Goal: Information Seeking & Learning: Learn about a topic

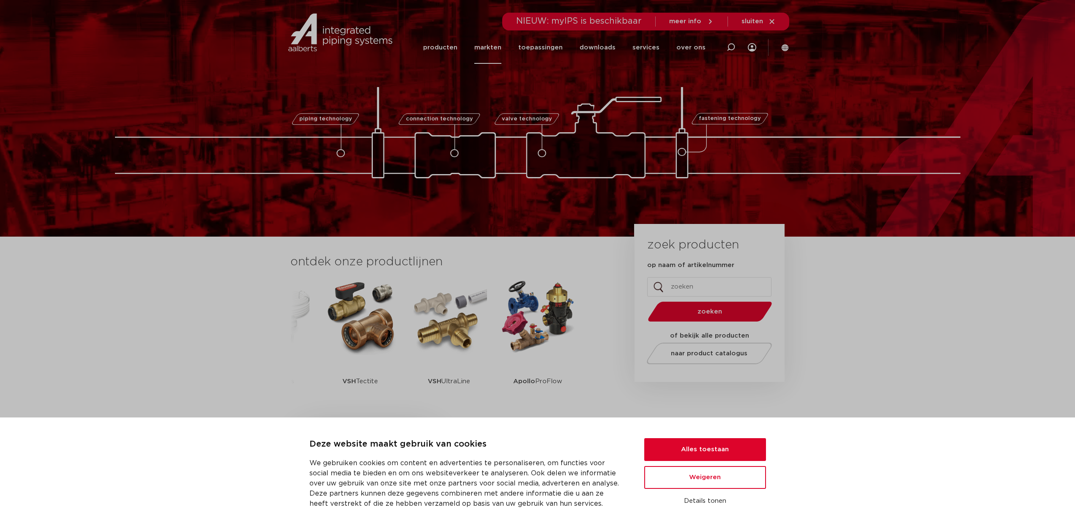
click at [501, 50] on link "markten" at bounding box center [487, 47] width 27 height 33
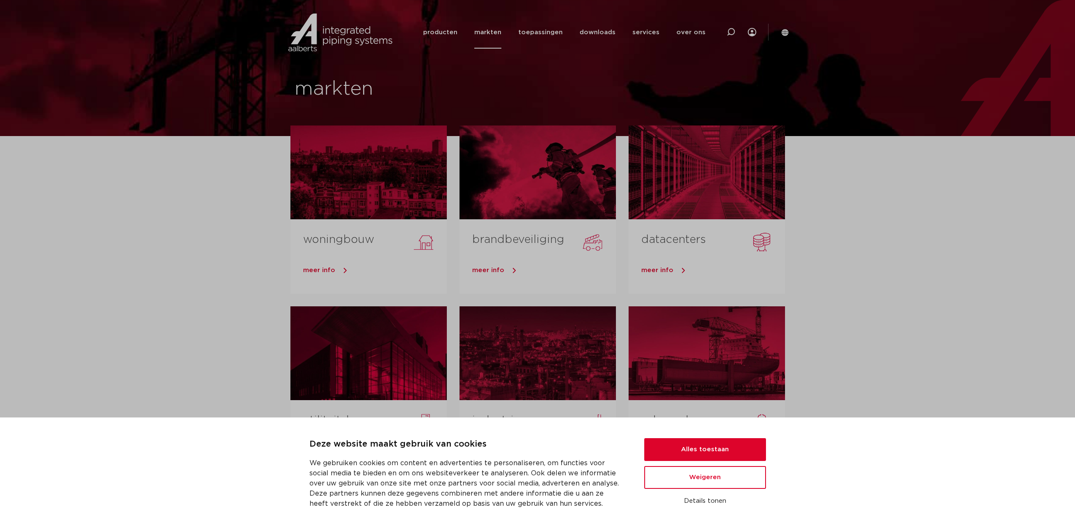
click at [857, 373] on section "woningbouw meer info brandbeveiliging meer info datacenters meer info utiliteit…" at bounding box center [537, 419] width 1075 height 567
click at [557, 31] on link "toepassingen" at bounding box center [540, 32] width 44 height 33
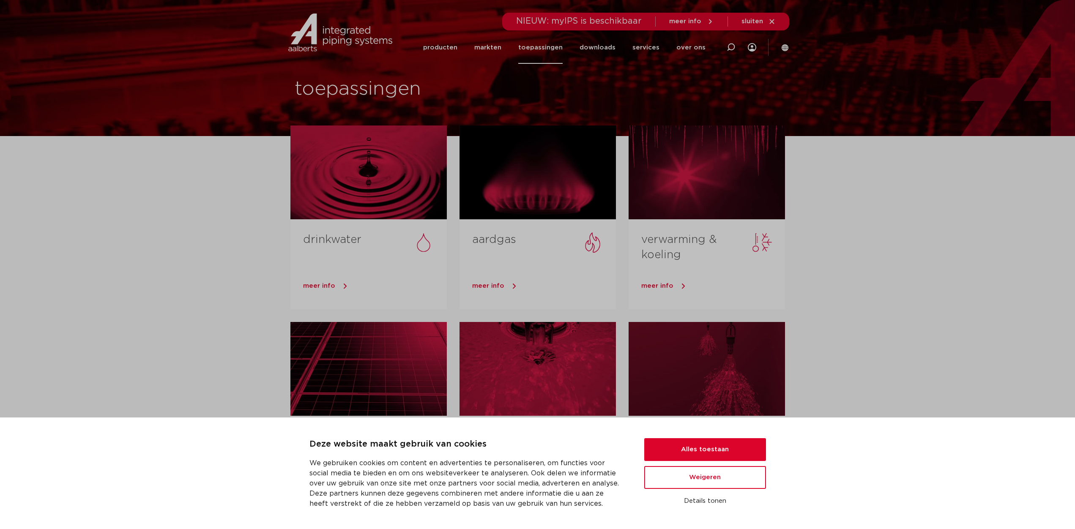
click at [923, 293] on section "drinkwater meer info aardgas meer info verwarming & koeling meer info solar mee…" at bounding box center [537, 427] width 1075 height 582
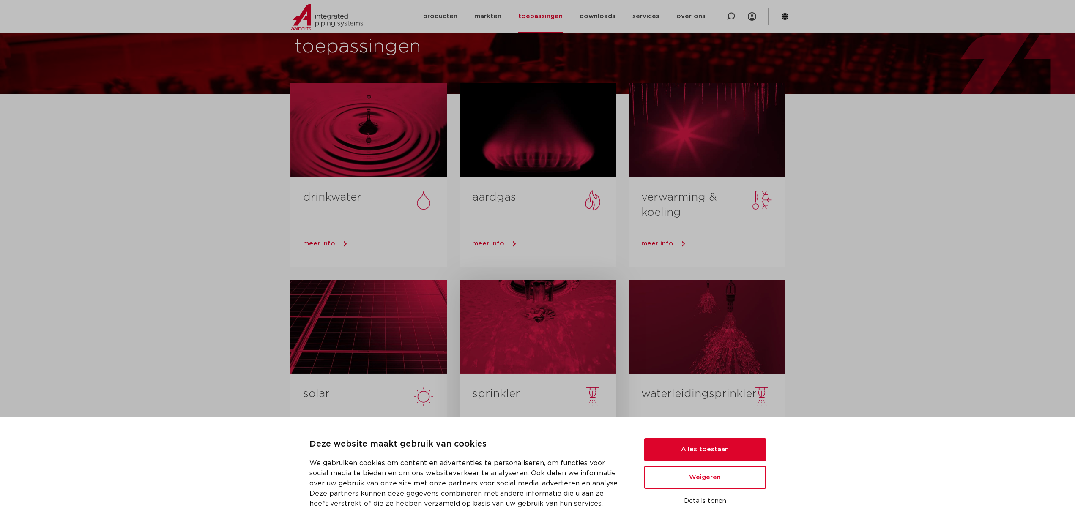
scroll to position [85, 0]
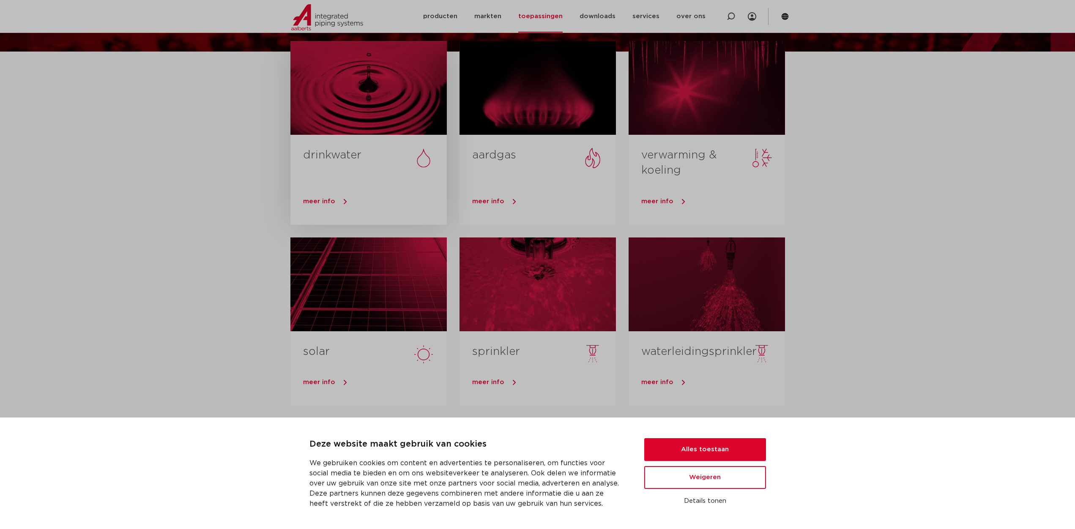
click at [378, 119] on div at bounding box center [369, 88] width 156 height 94
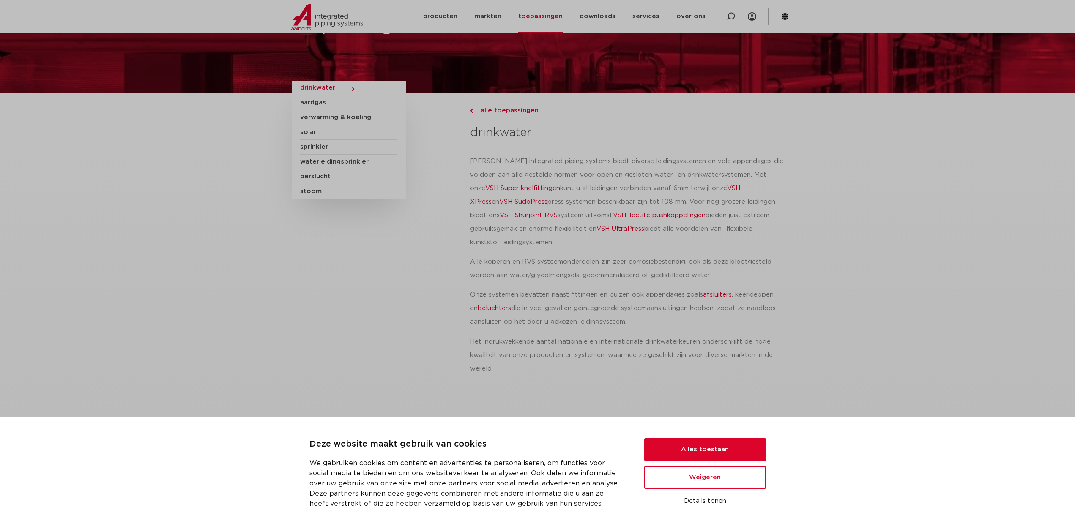
click at [579, 244] on p "Aalberts integrated piping systems biedt diverse leidingsystemen en vele append…" at bounding box center [626, 202] width 313 height 95
click at [588, 23] on link "downloads" at bounding box center [598, 16] width 36 height 33
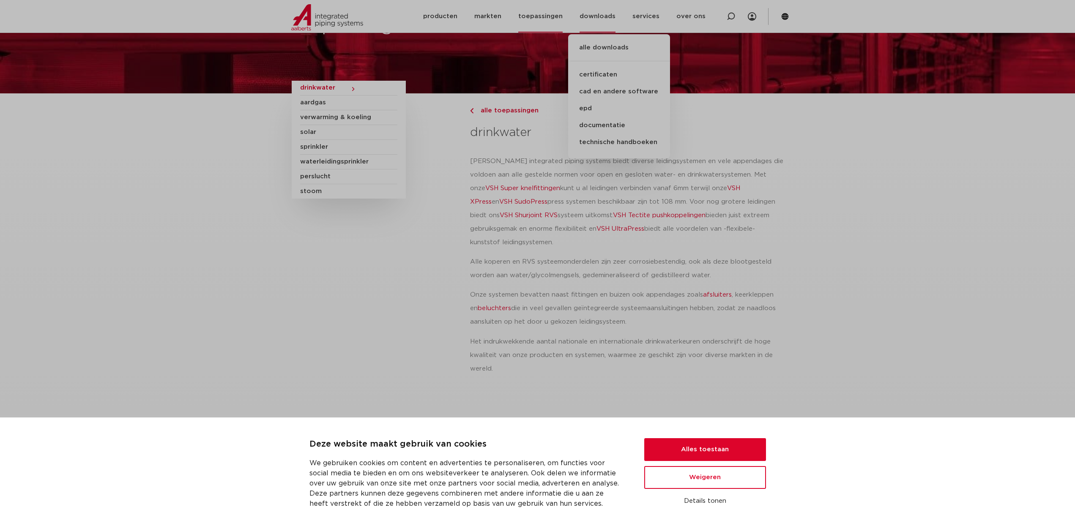
click at [537, 9] on link "toepassingen" at bounding box center [540, 16] width 44 height 33
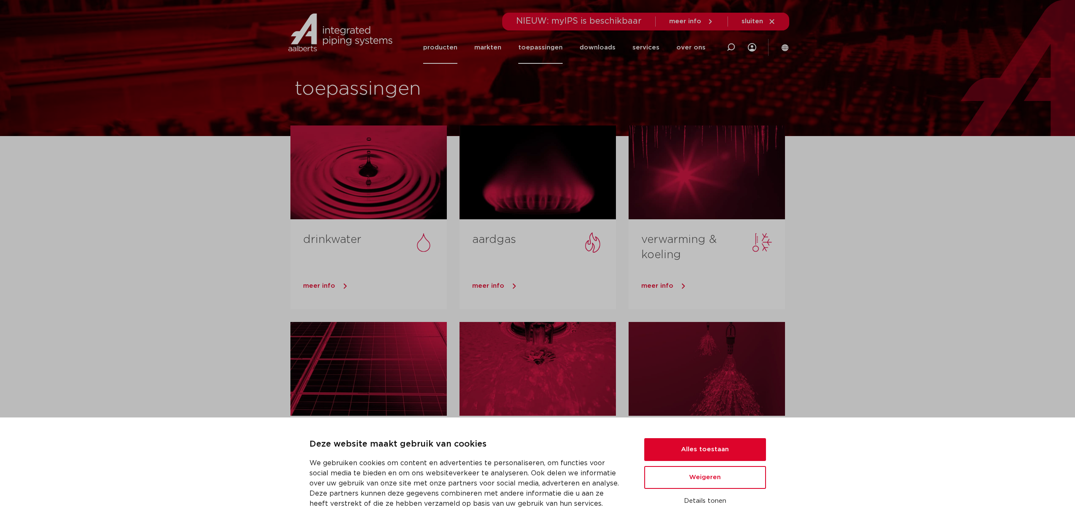
click at [451, 47] on link "producten" at bounding box center [440, 47] width 34 height 33
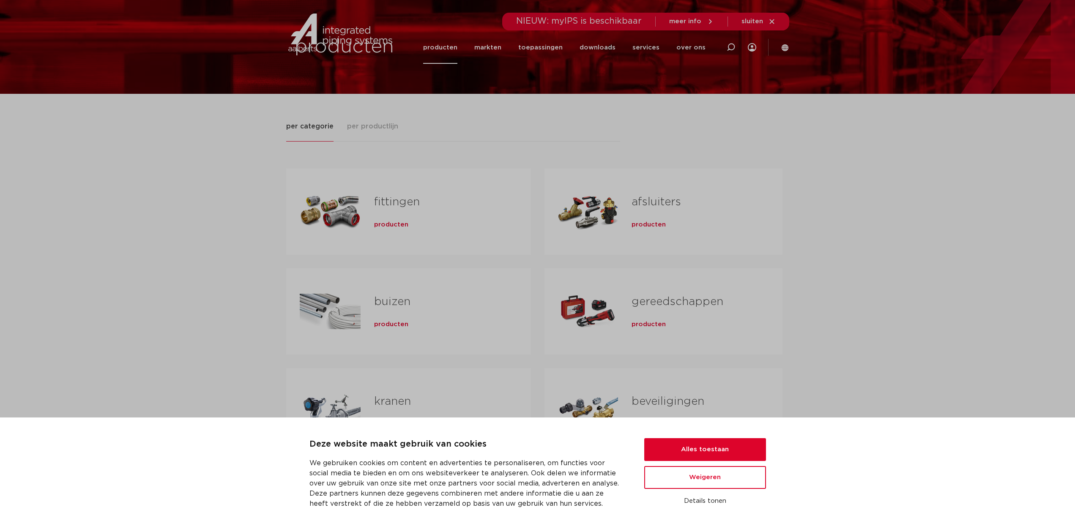
click at [241, 360] on div "per categorie per productlijn [GEOGRAPHIC_DATA] producten buizen producten" at bounding box center [537, 308] width 1075 height 428
click at [212, 370] on div "per categorie per productlijn [GEOGRAPHIC_DATA] producten buizen producten" at bounding box center [537, 308] width 1075 height 428
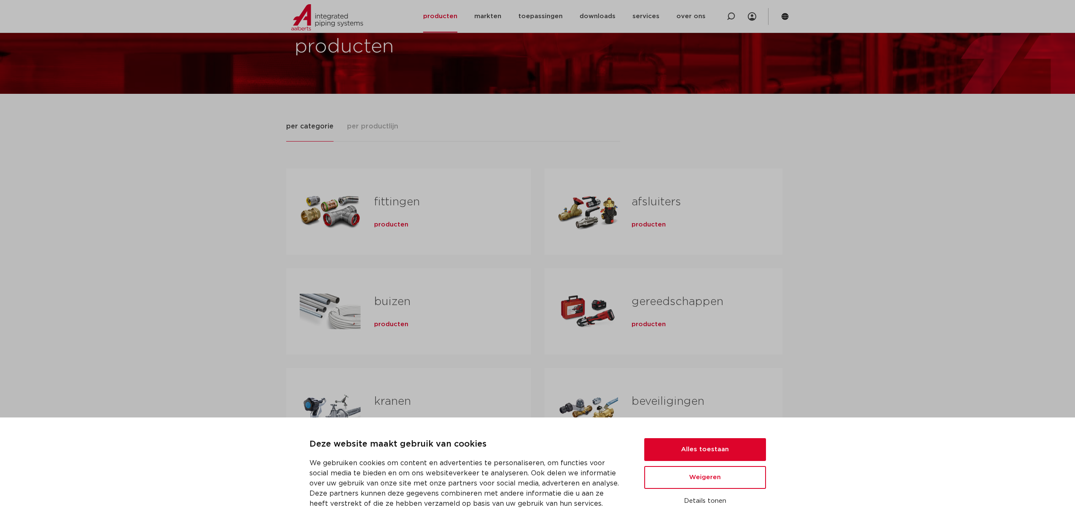
scroll to position [85, 0]
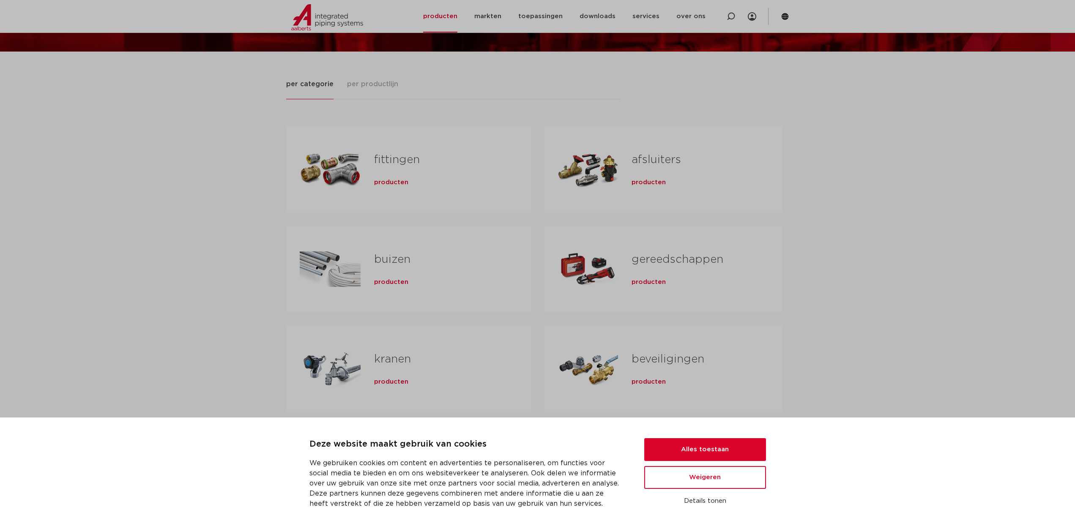
drag, startPoint x: 370, startPoint y: 143, endPoint x: 719, endPoint y: 362, distance: 411.4
click at [719, 362] on div "fittingen producten buizen producten kranen producten" at bounding box center [537, 275] width 503 height 299
copy div "fittingen producten buizen producten kranen producten afsluiters producten gere…"
